Goal: Task Accomplishment & Management: Manage account settings

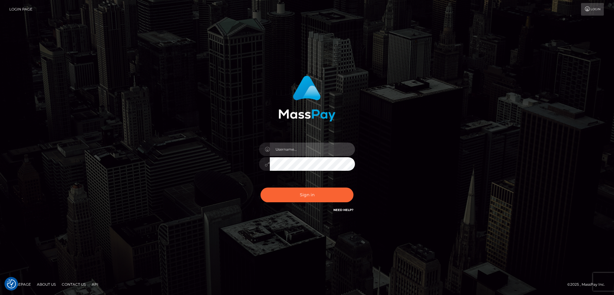
type input "alexstef"
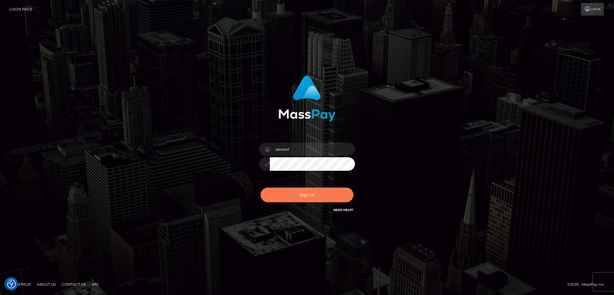
click at [308, 193] on button "Sign in" at bounding box center [306, 194] width 93 height 15
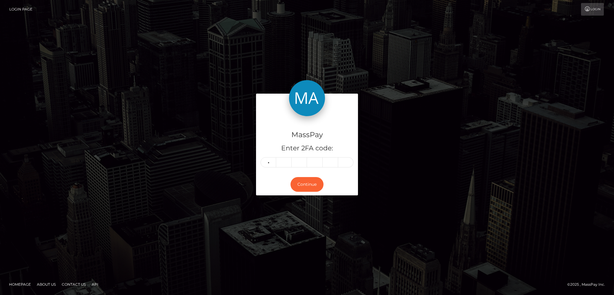
type input "2"
type input "7"
type input "4"
type input "3"
type input "4"
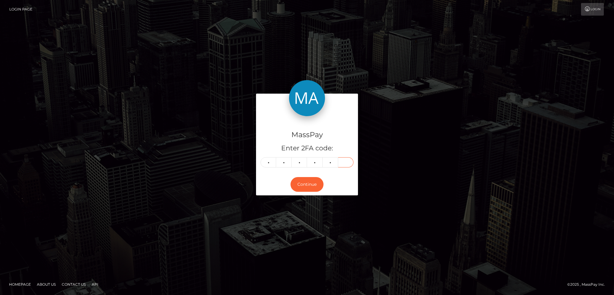
type input "2"
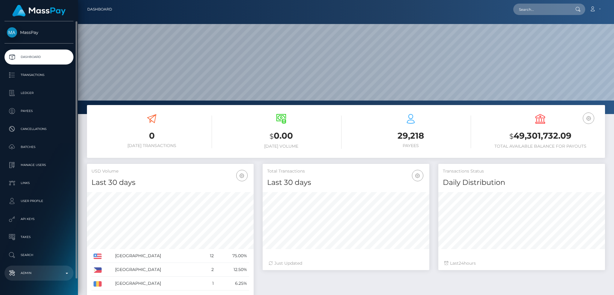
scroll to position [106, 166]
click at [33, 274] on p "Admin" at bounding box center [39, 272] width 64 height 9
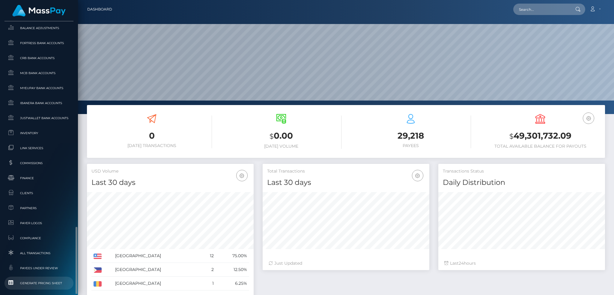
scroll to position [335, 0]
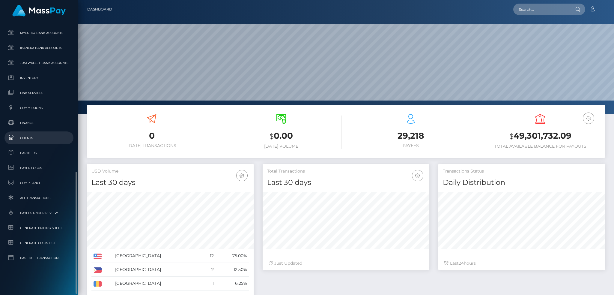
click at [41, 132] on link "Clients" at bounding box center [38, 137] width 69 height 13
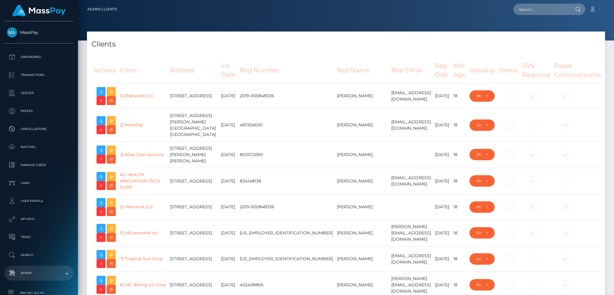
select select "223"
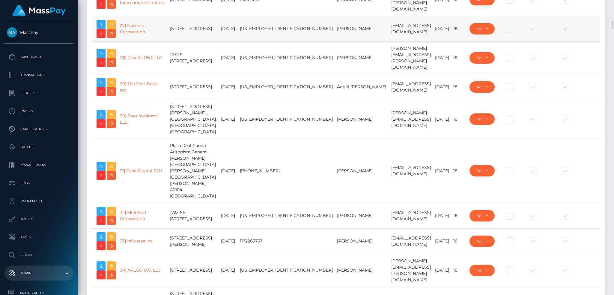
scroll to position [719, 0]
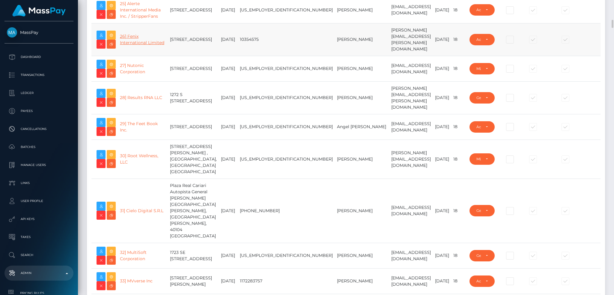
click at [138, 45] on link "26] Fenix International Limited" at bounding box center [142, 40] width 44 height 12
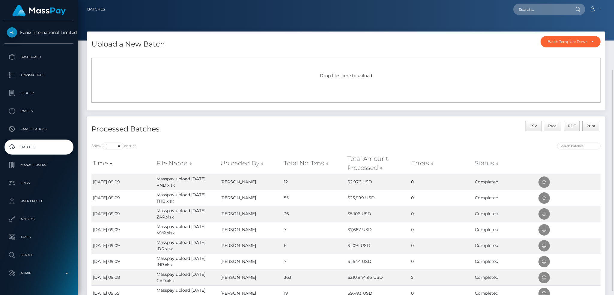
scroll to position [80, 0]
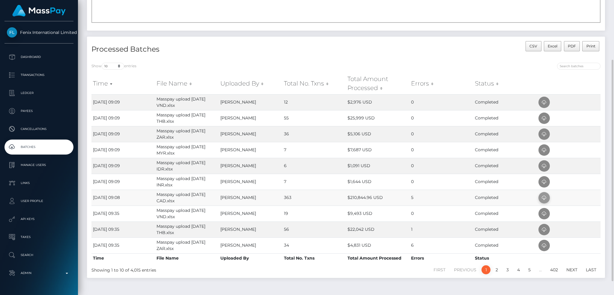
click at [543, 196] on icon at bounding box center [543, 197] width 7 height 7
